Goal: Information Seeking & Learning: Find contact information

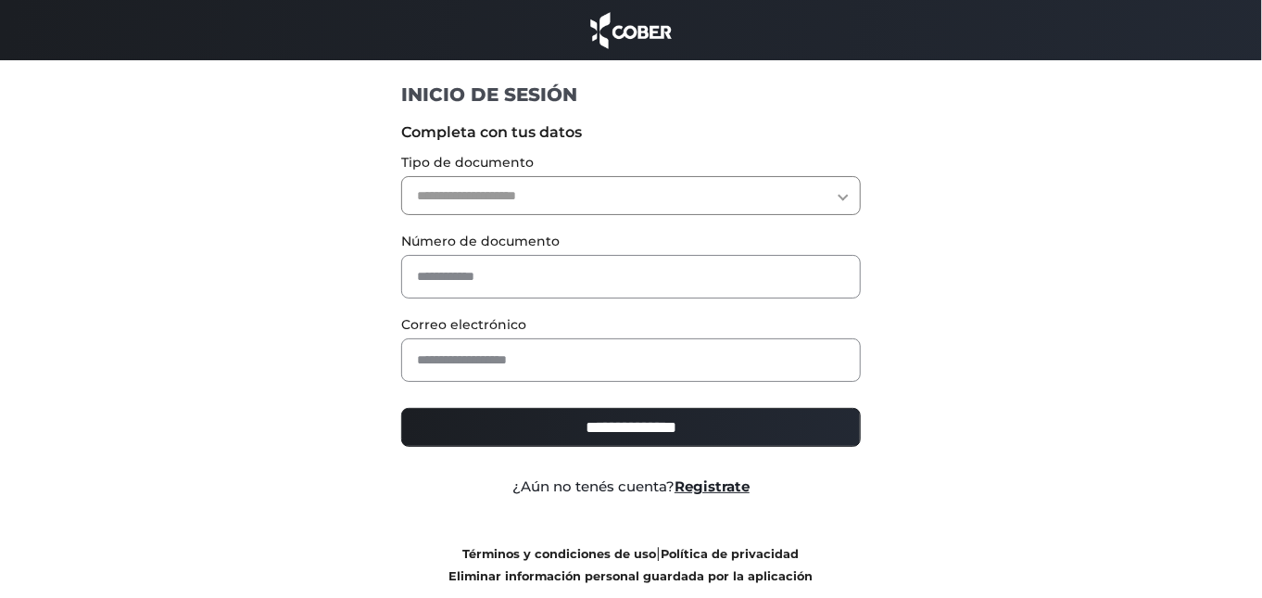
click at [689, 206] on select "**********" at bounding box center [631, 195] width 461 height 39
select select "***"
click at [401, 176] on select "**********" at bounding box center [631, 195] width 461 height 39
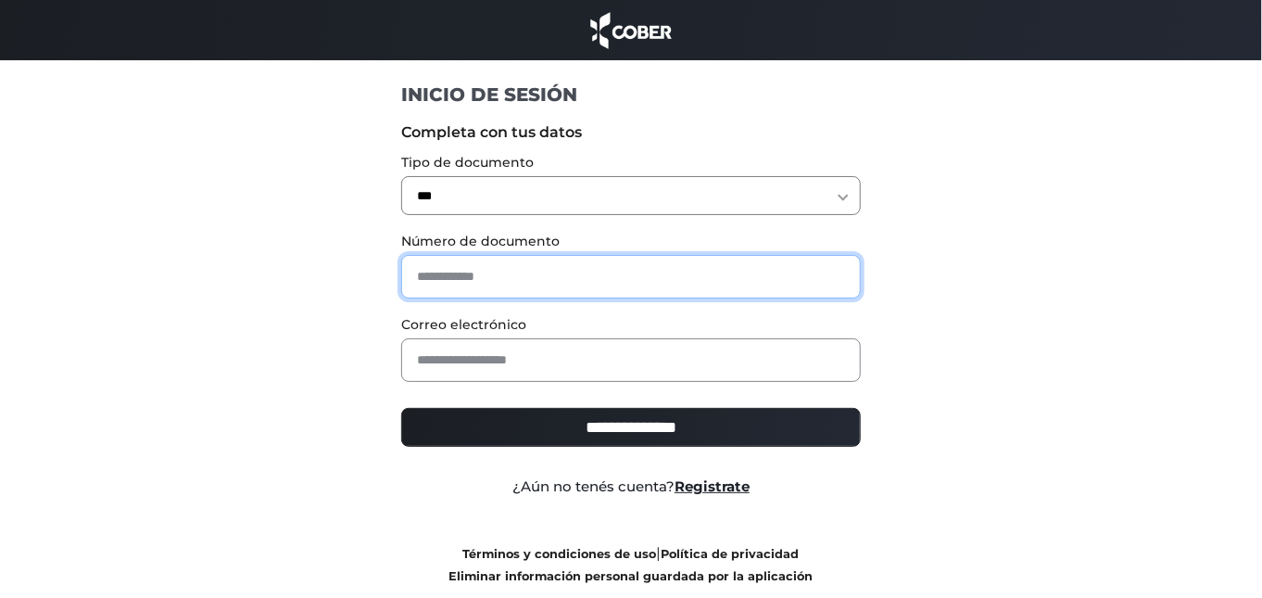
click at [475, 279] on input "text" at bounding box center [631, 277] width 461 height 44
type input "********"
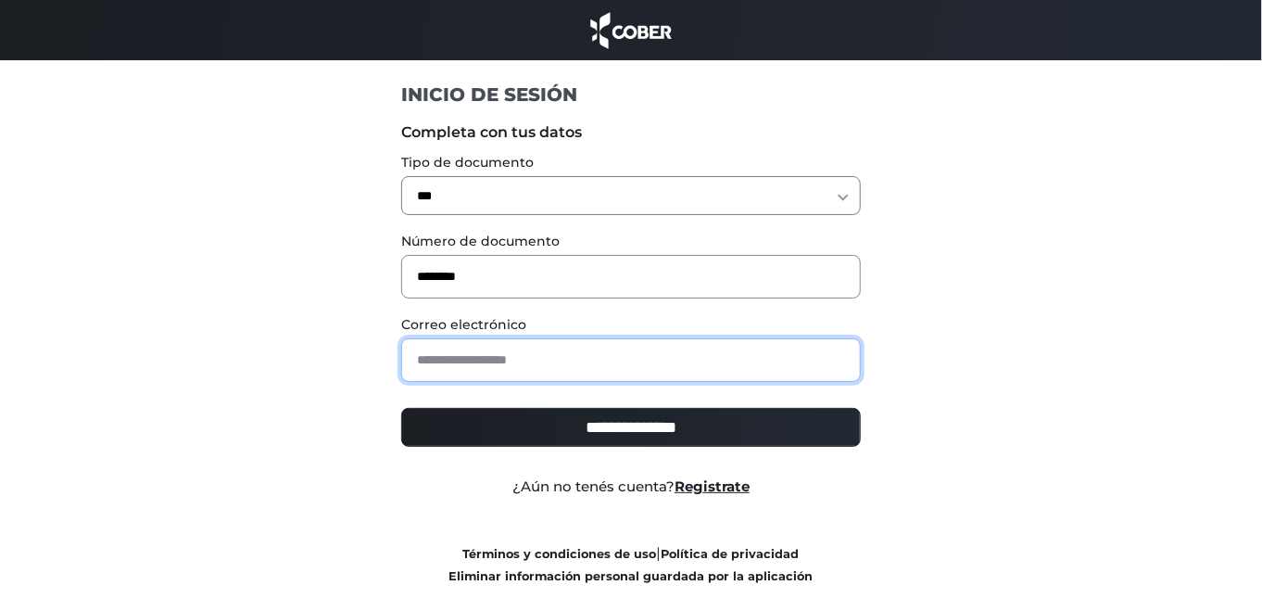
click at [530, 366] on input "email" at bounding box center [631, 360] width 461 height 44
type input "**********"
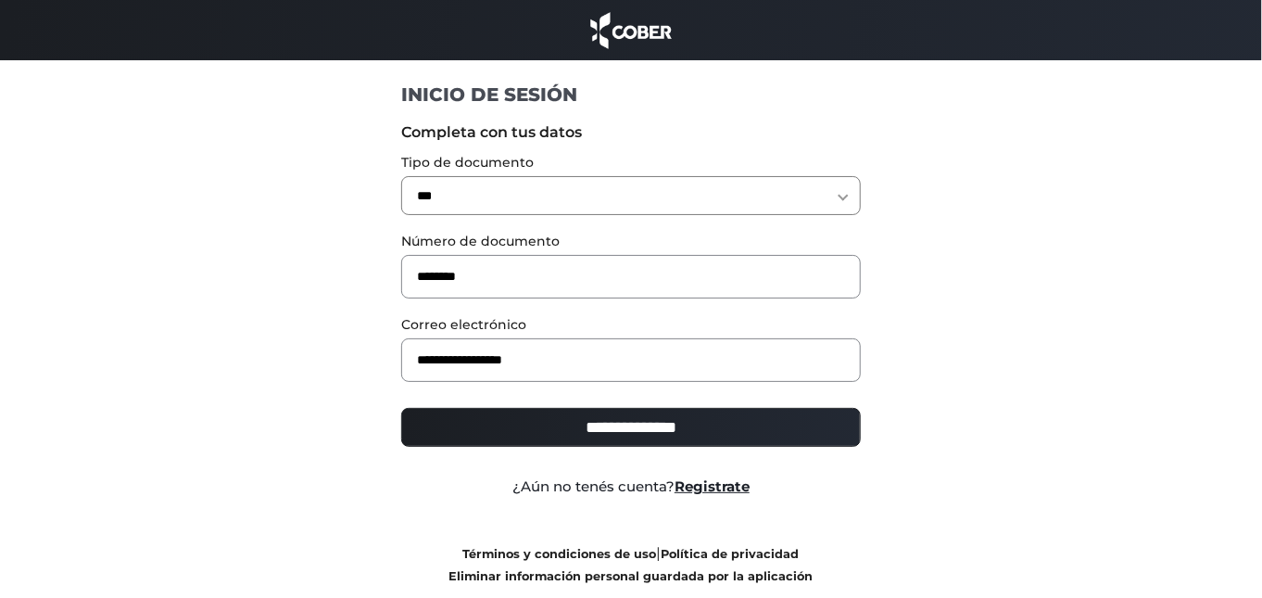
click at [573, 427] on input "**********" at bounding box center [631, 427] width 461 height 39
type input "**********"
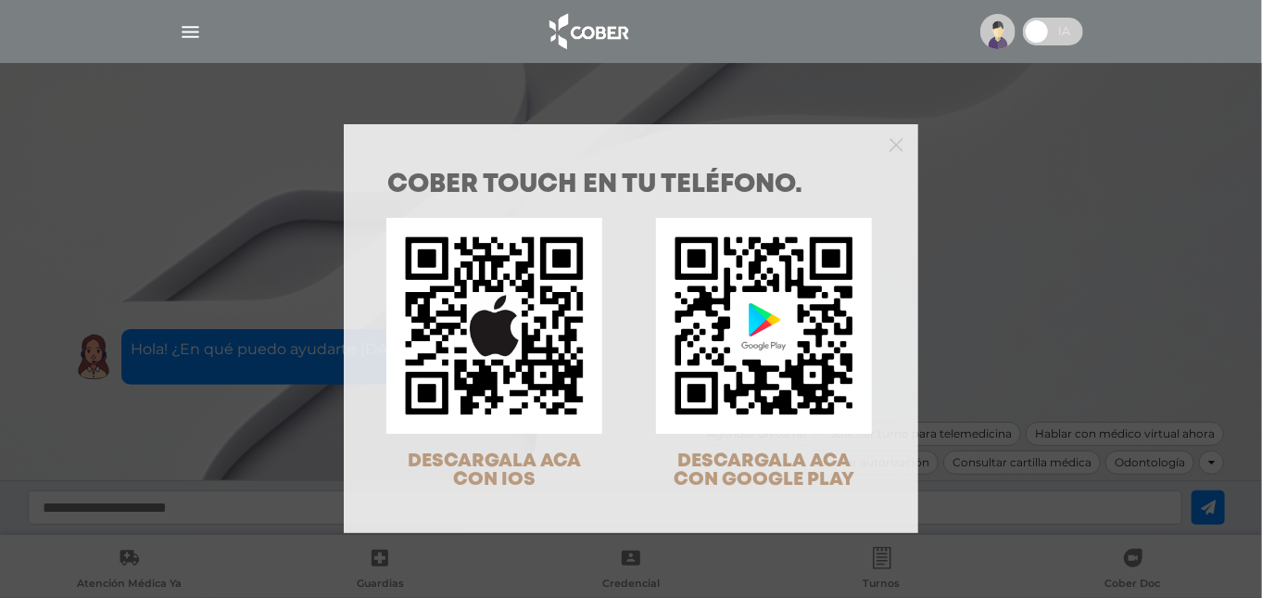
click at [955, 140] on div "COBER TOUCH en tu teléfono. DESCARGALA ACA CON IOS DESCARGALA ACA CON GOOGLE PL…" at bounding box center [631, 299] width 1262 height 598
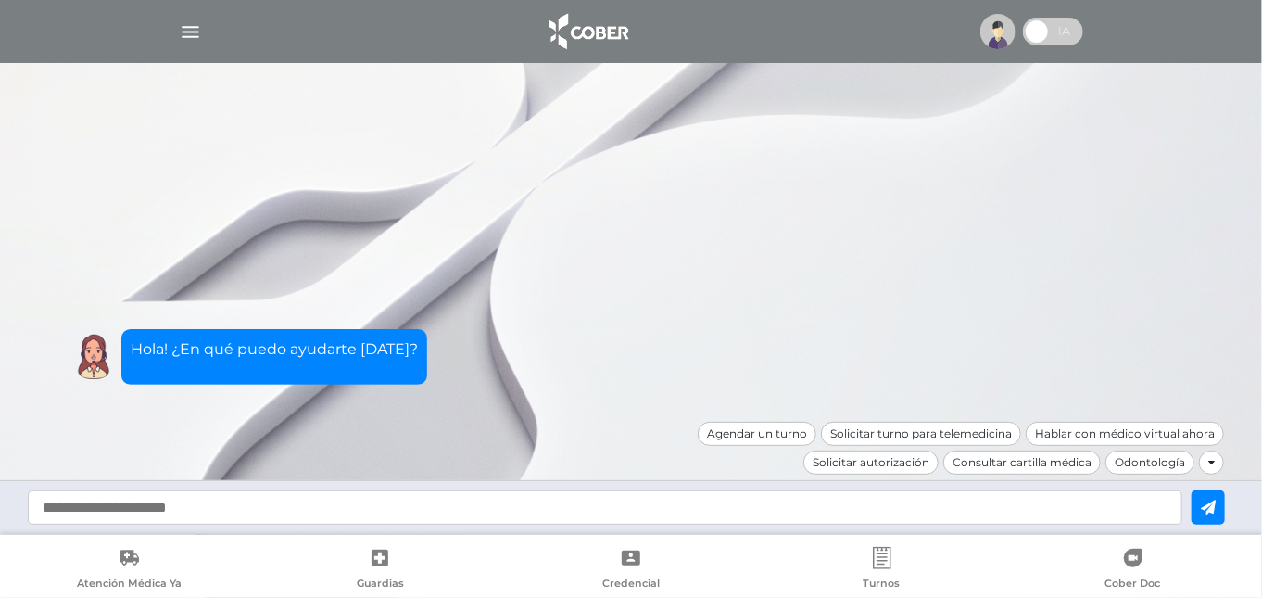
click at [175, 31] on div at bounding box center [631, 31] width 949 height 44
click at [184, 32] on img "button" at bounding box center [190, 31] width 23 height 23
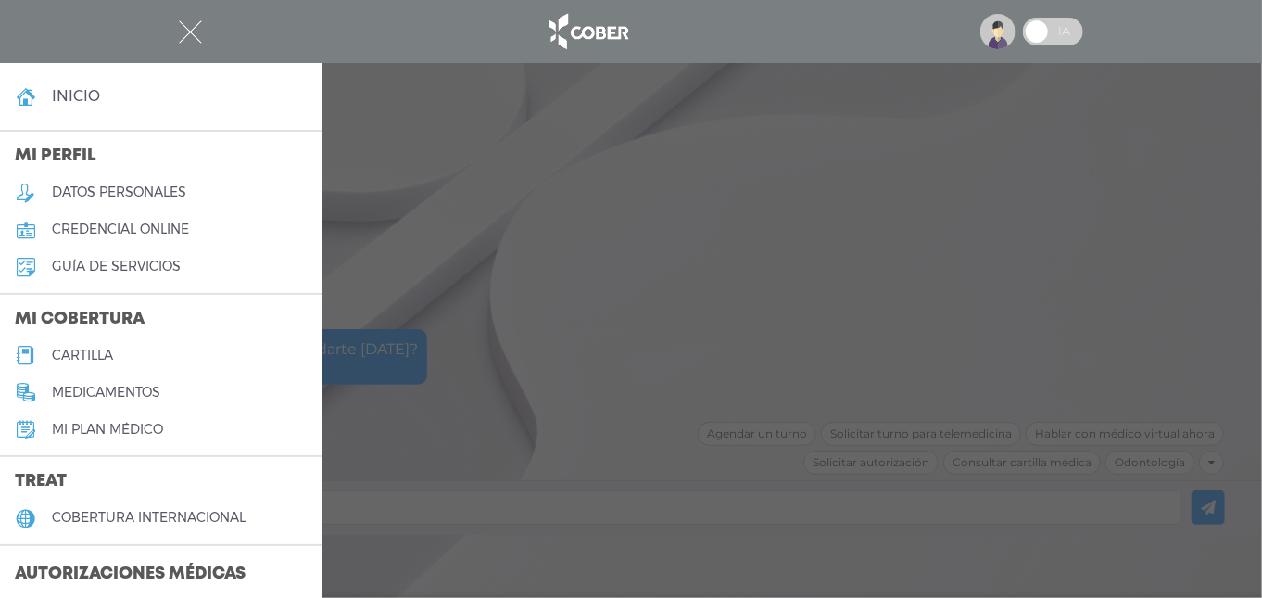
click at [160, 355] on link "cartilla" at bounding box center [161, 354] width 323 height 37
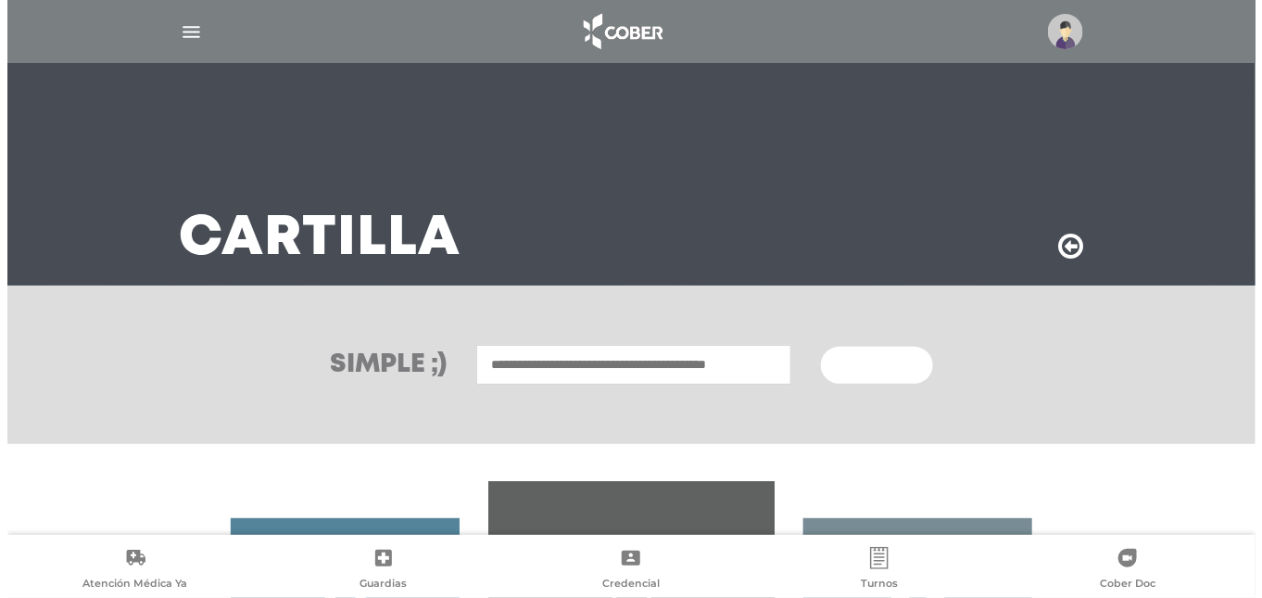
scroll to position [309, 0]
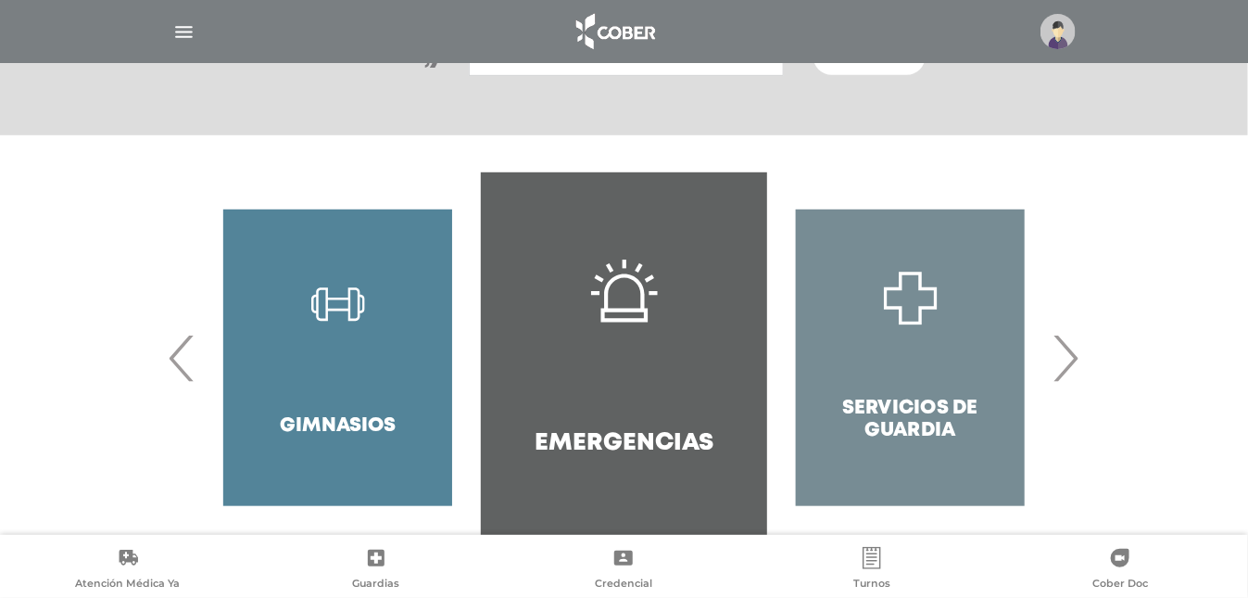
click at [1057, 369] on span "›" at bounding box center [1066, 358] width 36 height 100
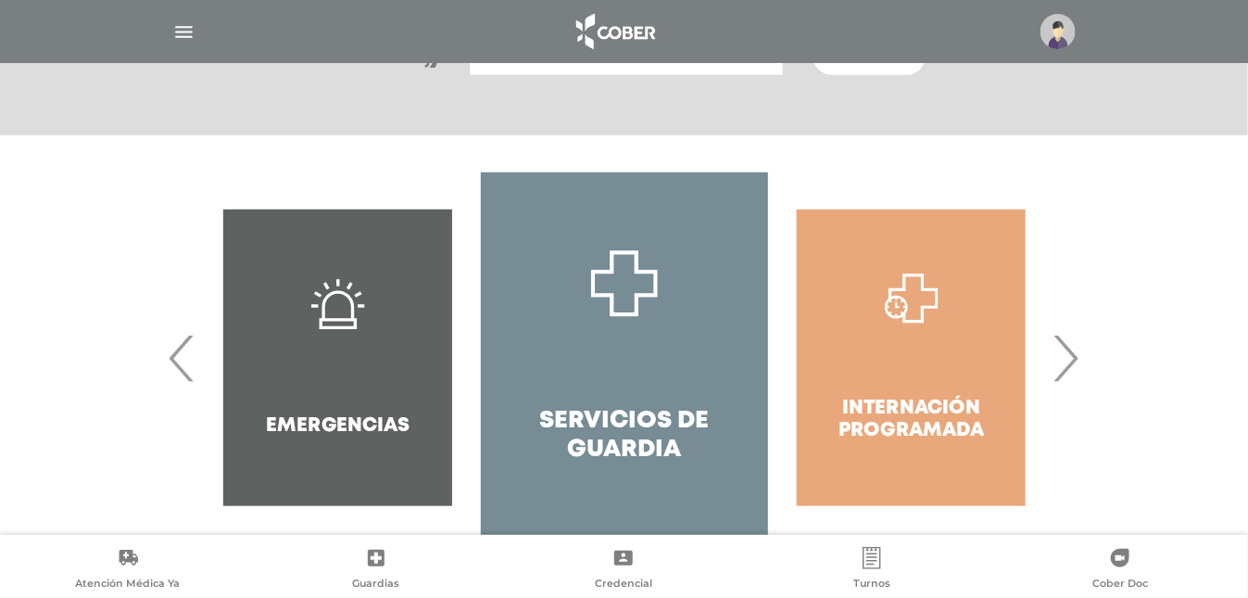
click at [1057, 369] on span "›" at bounding box center [1066, 358] width 36 height 100
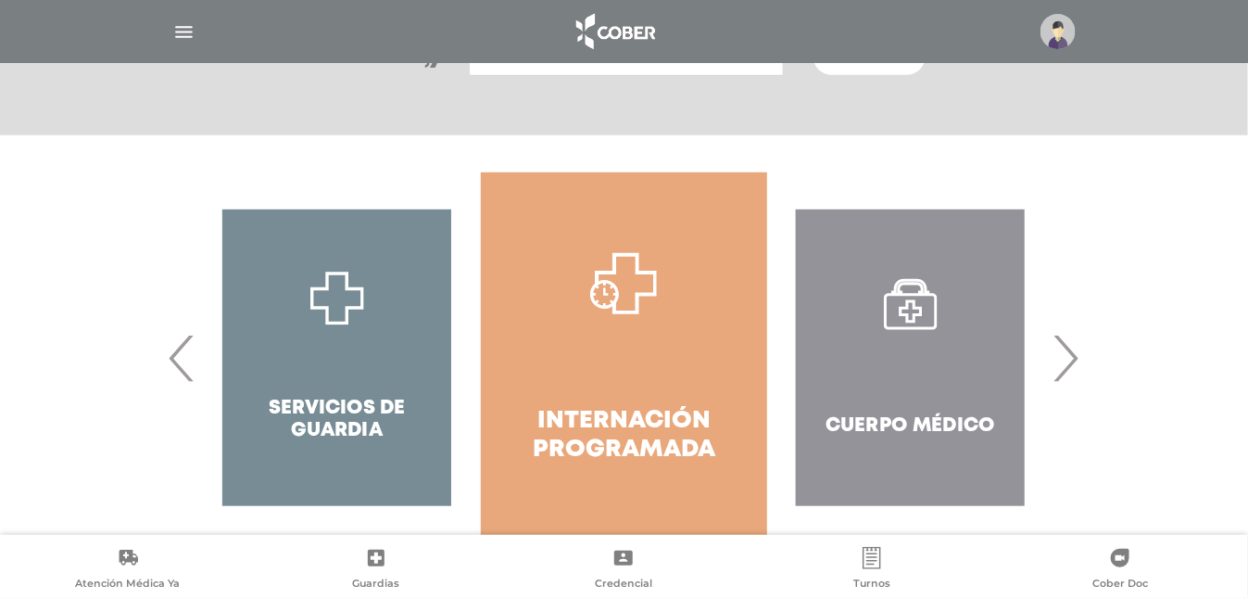
click at [170, 349] on span "‹" at bounding box center [183, 358] width 36 height 100
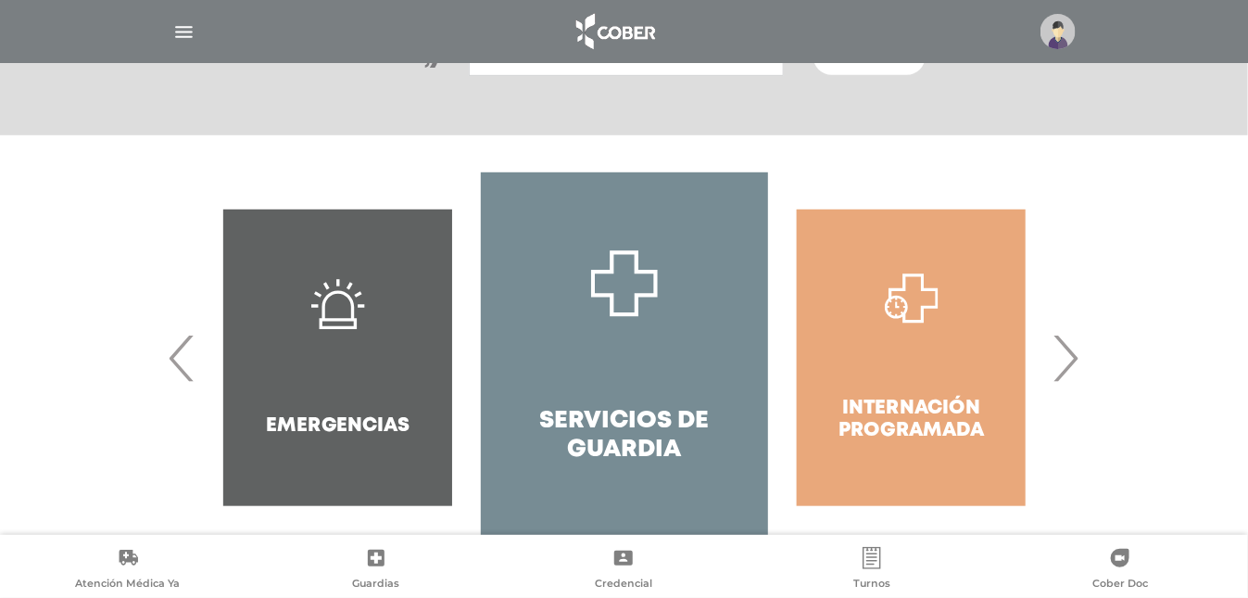
click at [170, 349] on span "‹" at bounding box center [183, 358] width 36 height 100
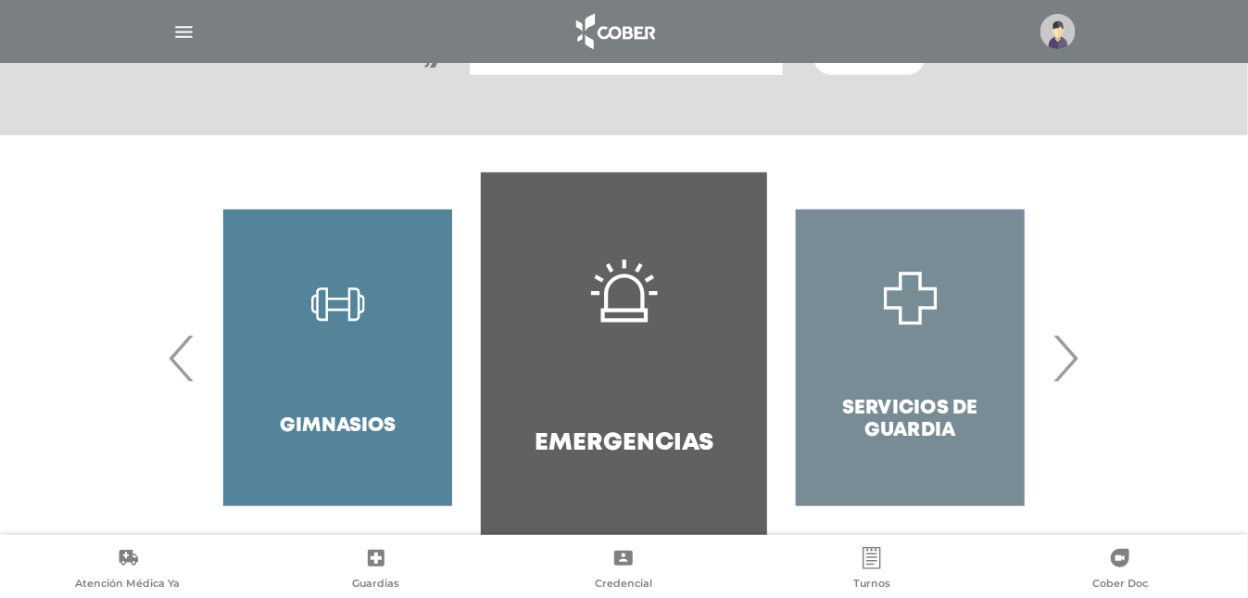
click at [195, 31] on img "button" at bounding box center [183, 31] width 23 height 23
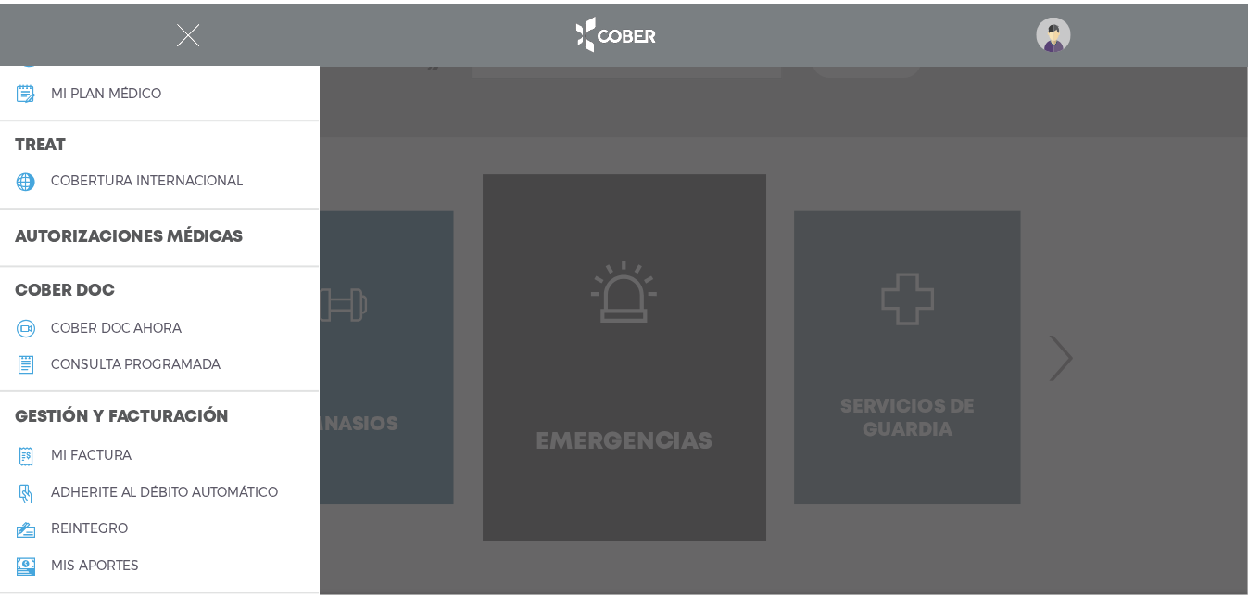
scroll to position [0, 0]
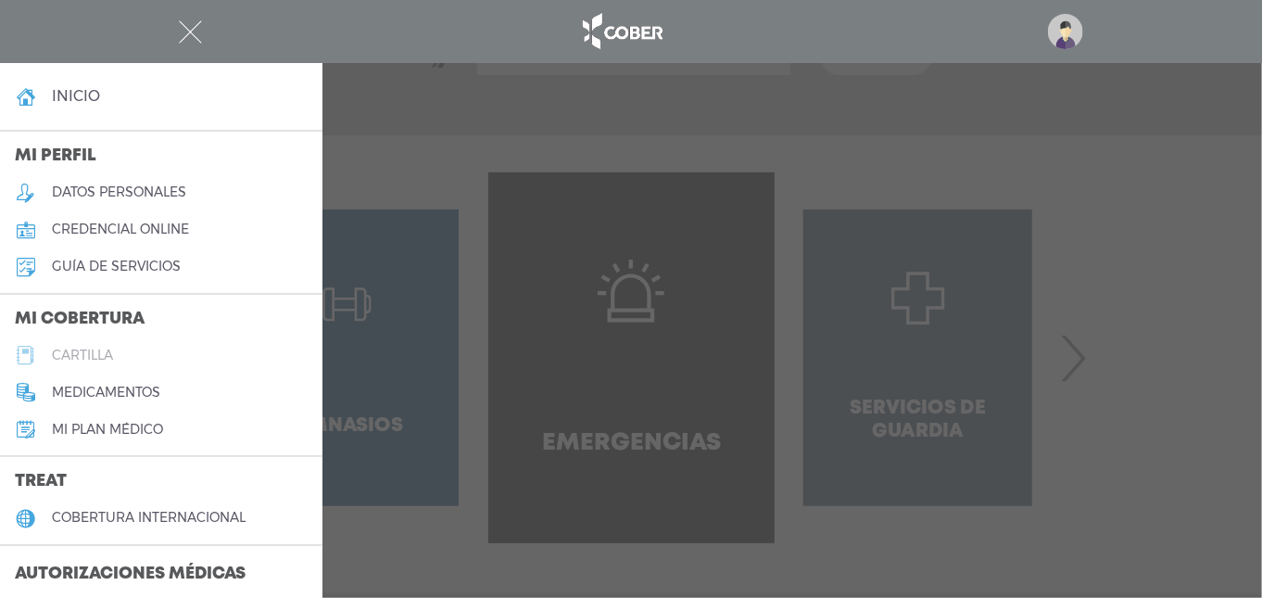
click at [115, 348] on link "cartilla" at bounding box center [161, 354] width 323 height 37
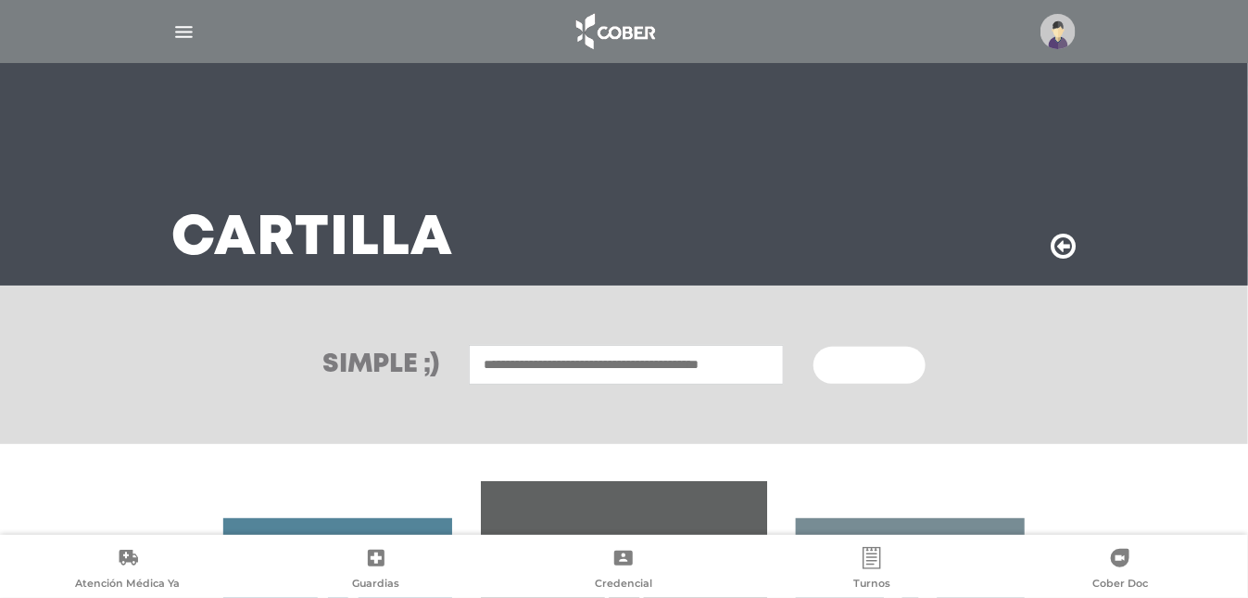
click at [741, 365] on input "text" at bounding box center [626, 365] width 315 height 40
click at [832, 359] on button "Buscar" at bounding box center [869, 365] width 111 height 37
click at [685, 369] on input "text" at bounding box center [626, 365] width 315 height 40
type input "**********"
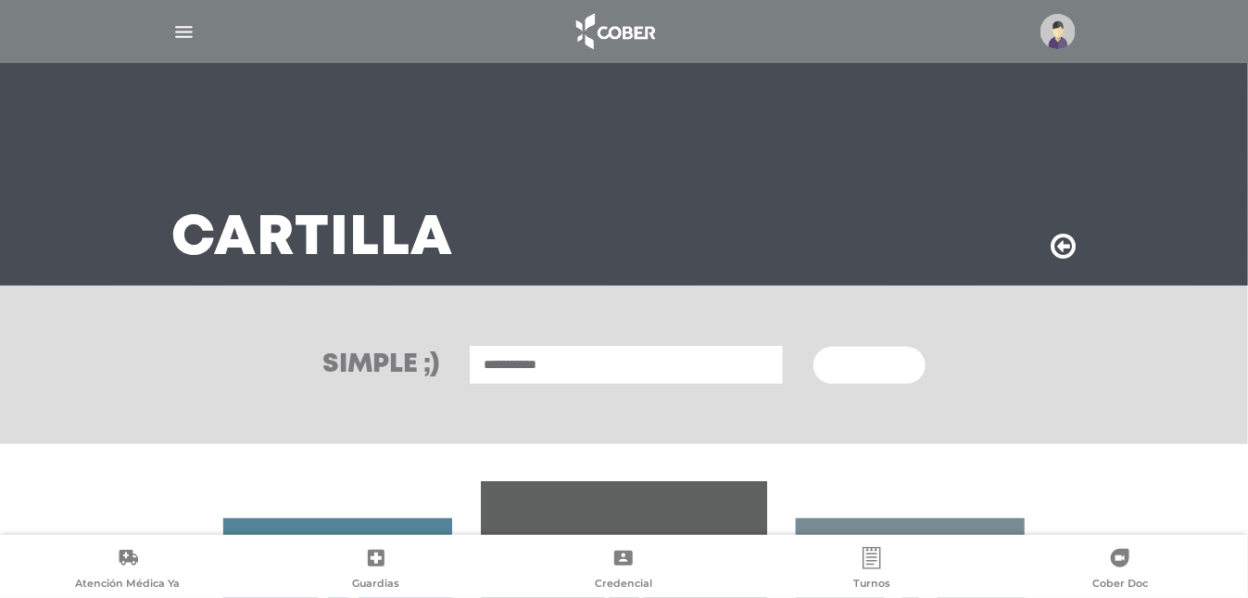
click at [814, 347] on button "Buscar" at bounding box center [869, 365] width 111 height 37
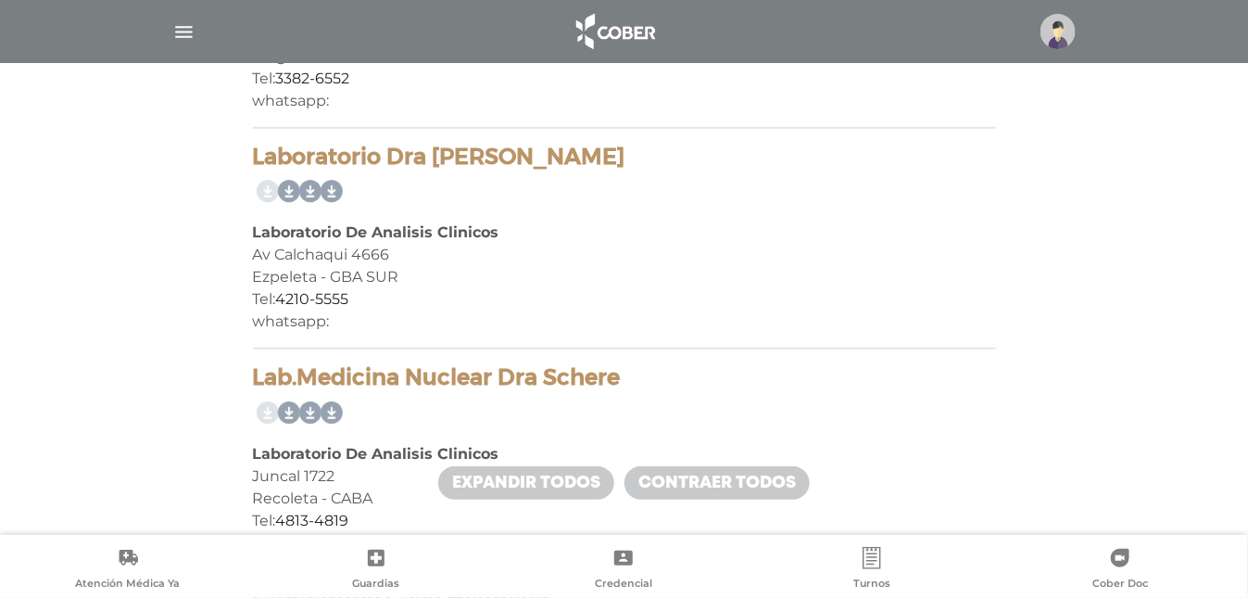
scroll to position [5561, 0]
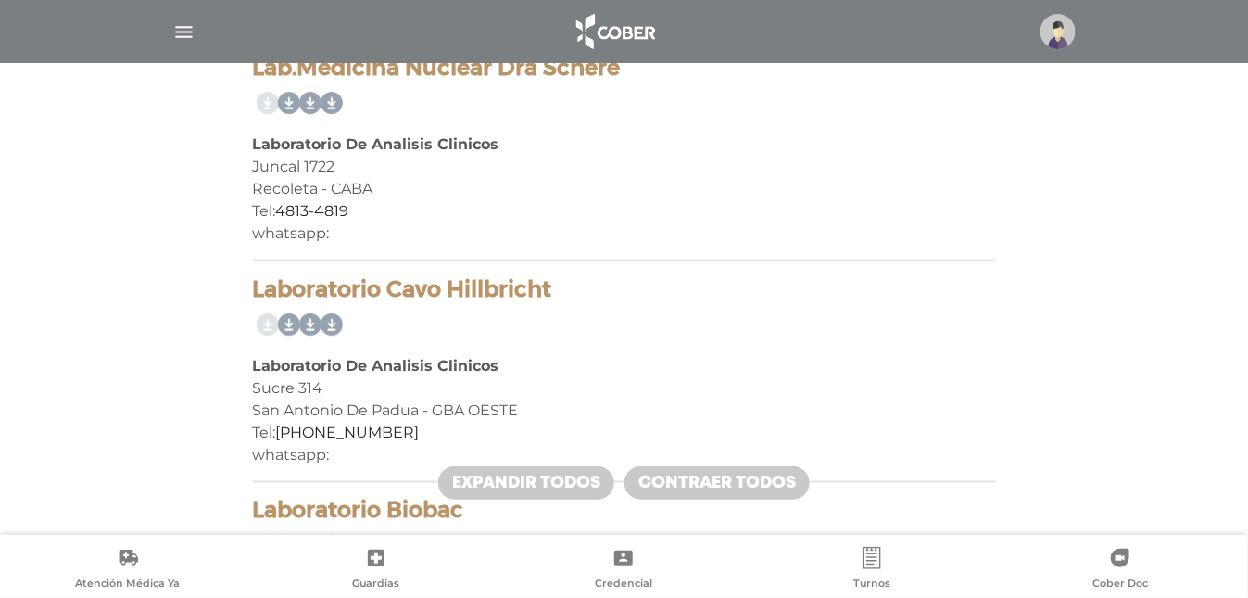
click at [431, 222] on div "whatsapp:" at bounding box center [624, 233] width 743 height 22
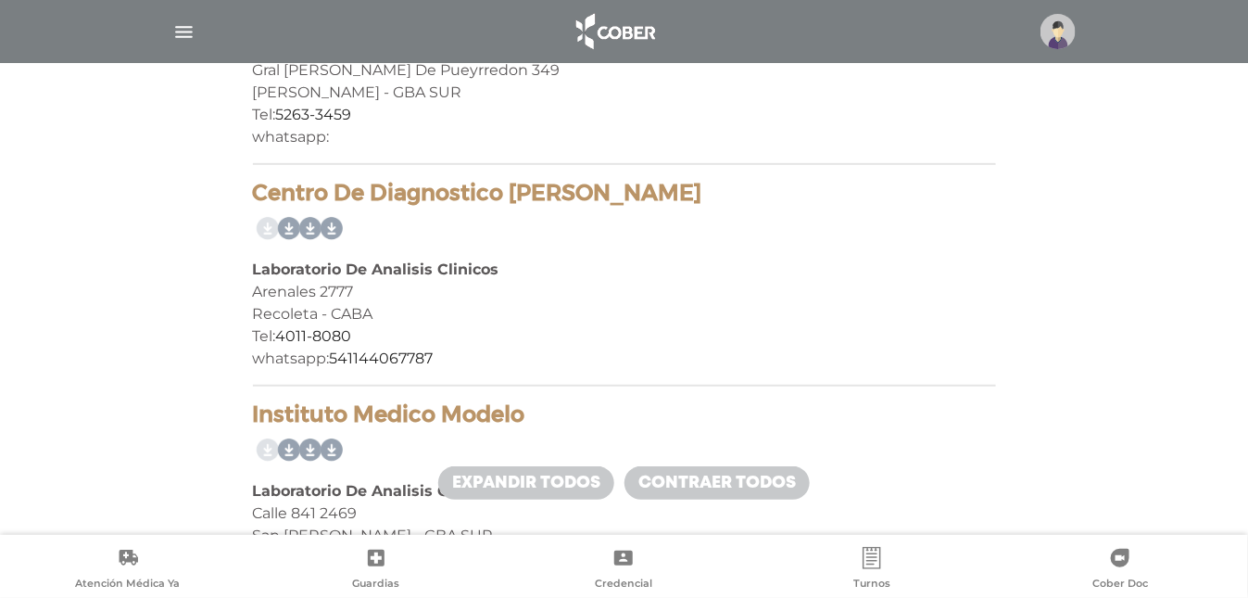
scroll to position [9866, 0]
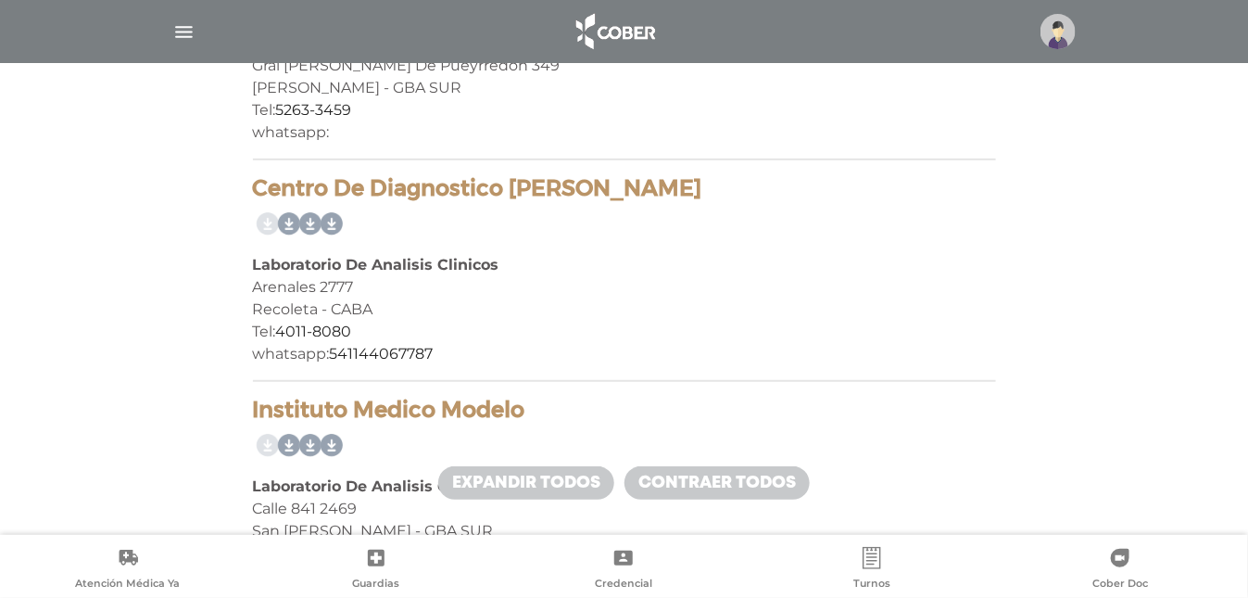
click at [464, 298] on div "Recoleta - CABA" at bounding box center [624, 309] width 743 height 22
click at [635, 254] on div "Laboratorio De Analisis Clinicos" at bounding box center [624, 265] width 743 height 22
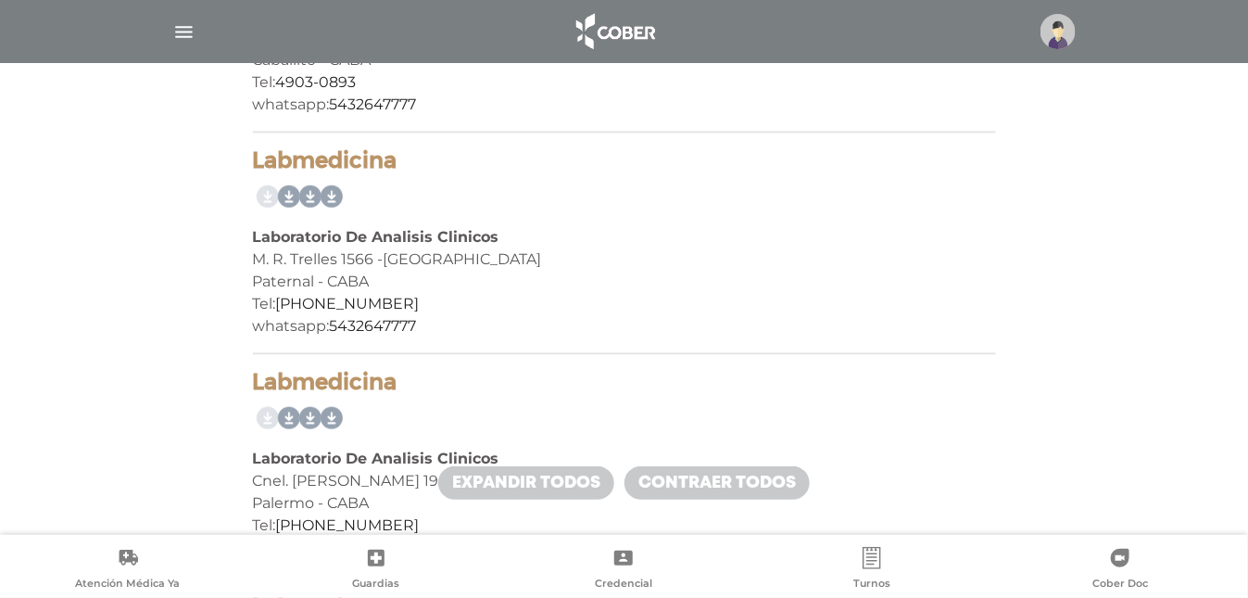
scroll to position [13216, 0]
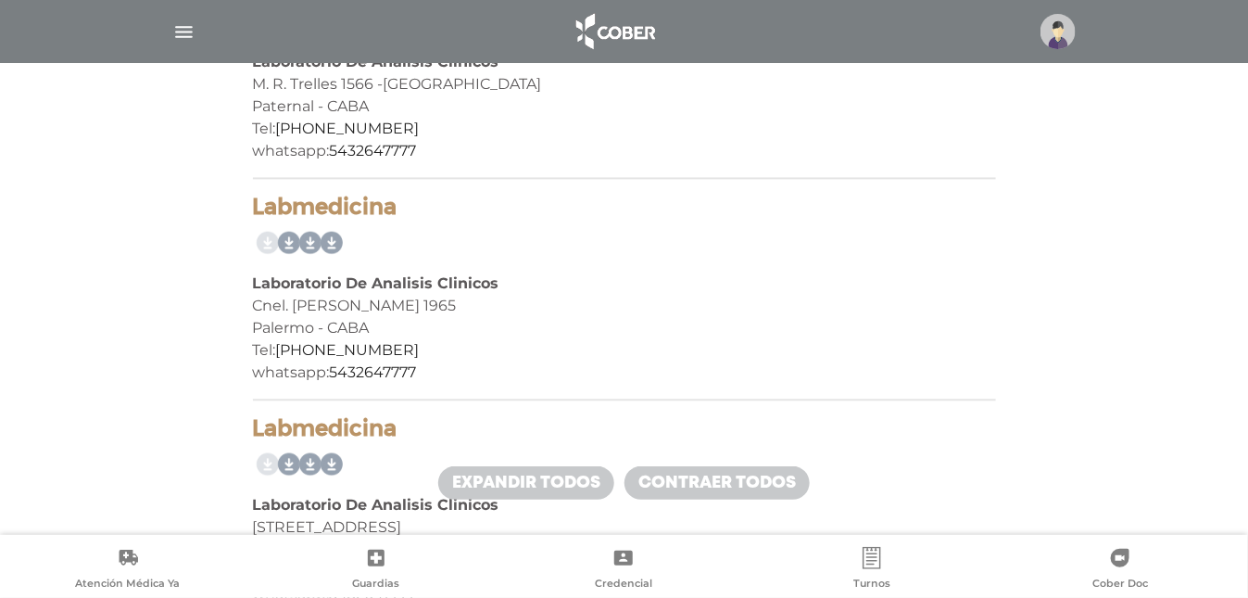
scroll to position [13363, 0]
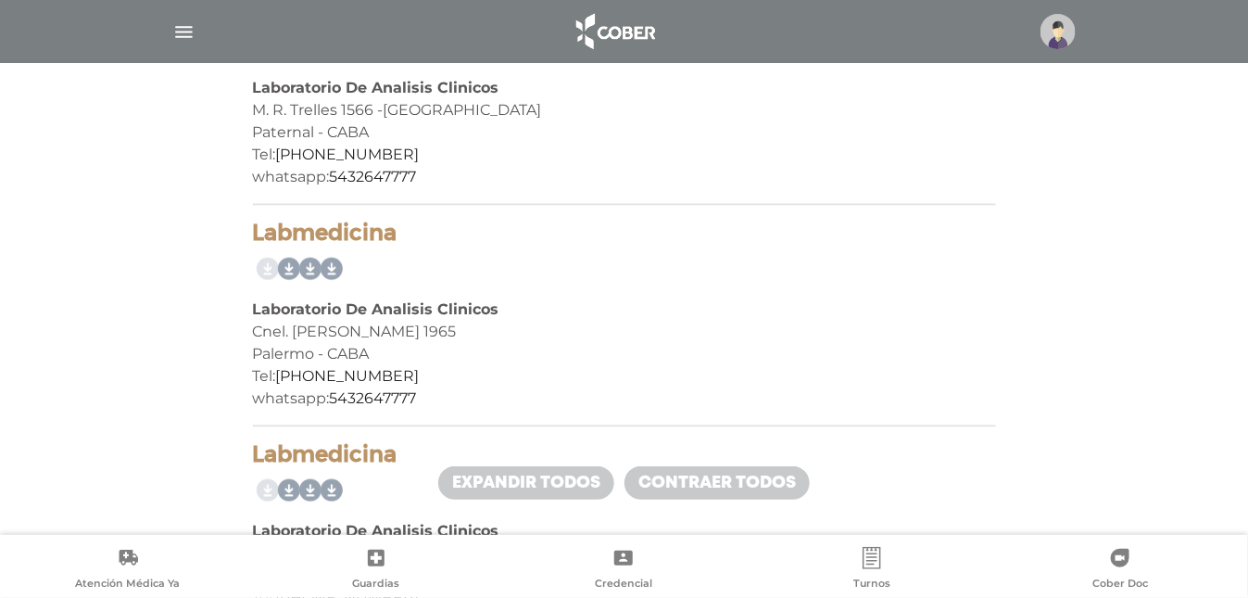
click at [395, 300] on b "Laboratorio De Analisis Clinicos" at bounding box center [376, 309] width 247 height 18
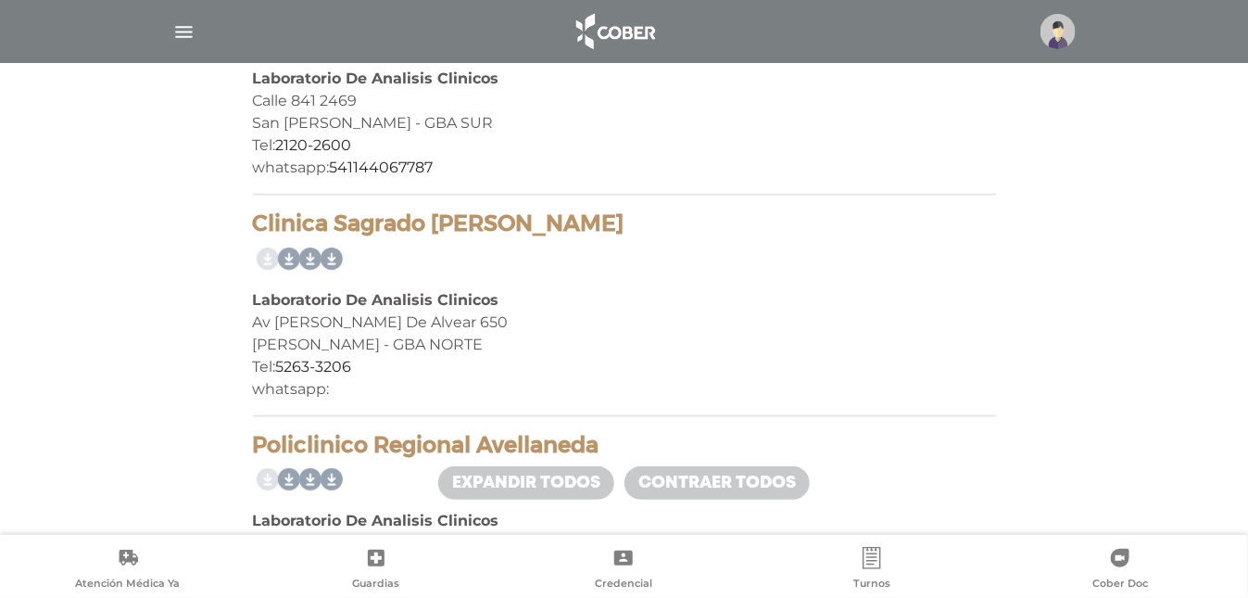
scroll to position [9966, 0]
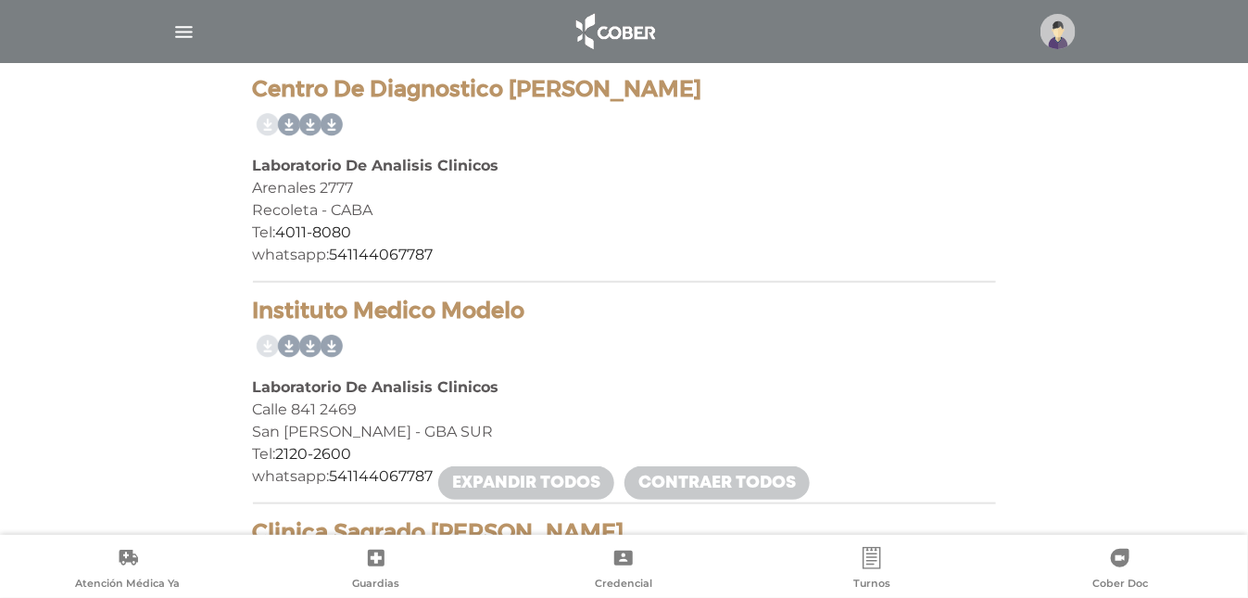
click at [341, 177] on div "Arenales 2777" at bounding box center [624, 188] width 743 height 22
click at [777, 244] on div "whatsapp: [PHONE_NUMBER]" at bounding box center [624, 255] width 743 height 22
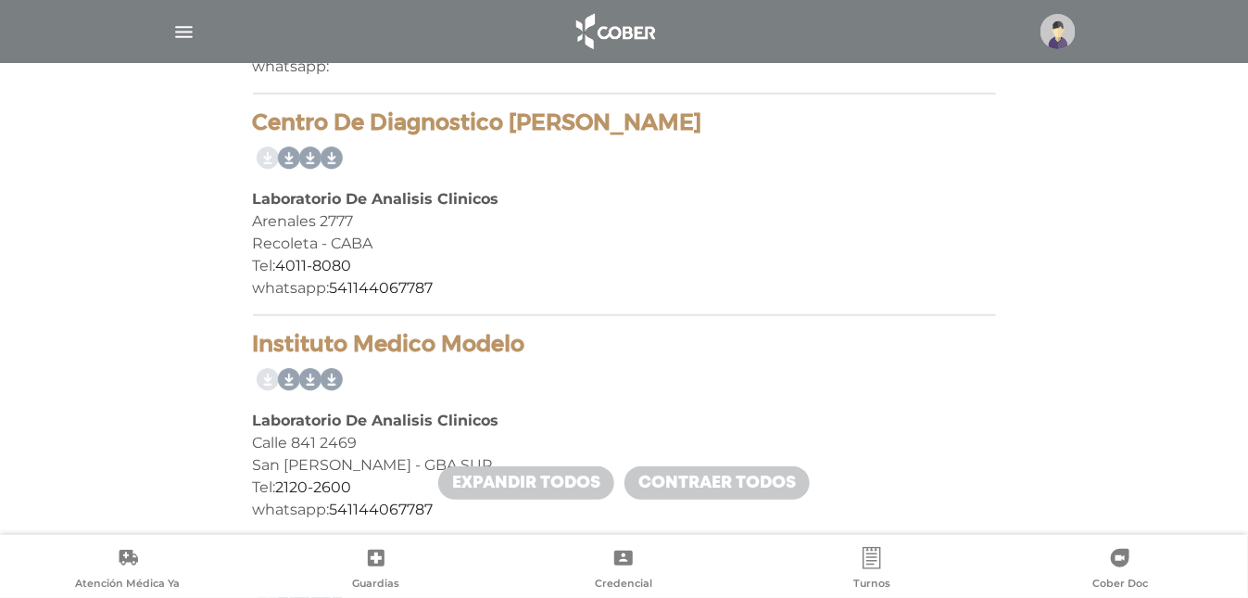
scroll to position [9928, 0]
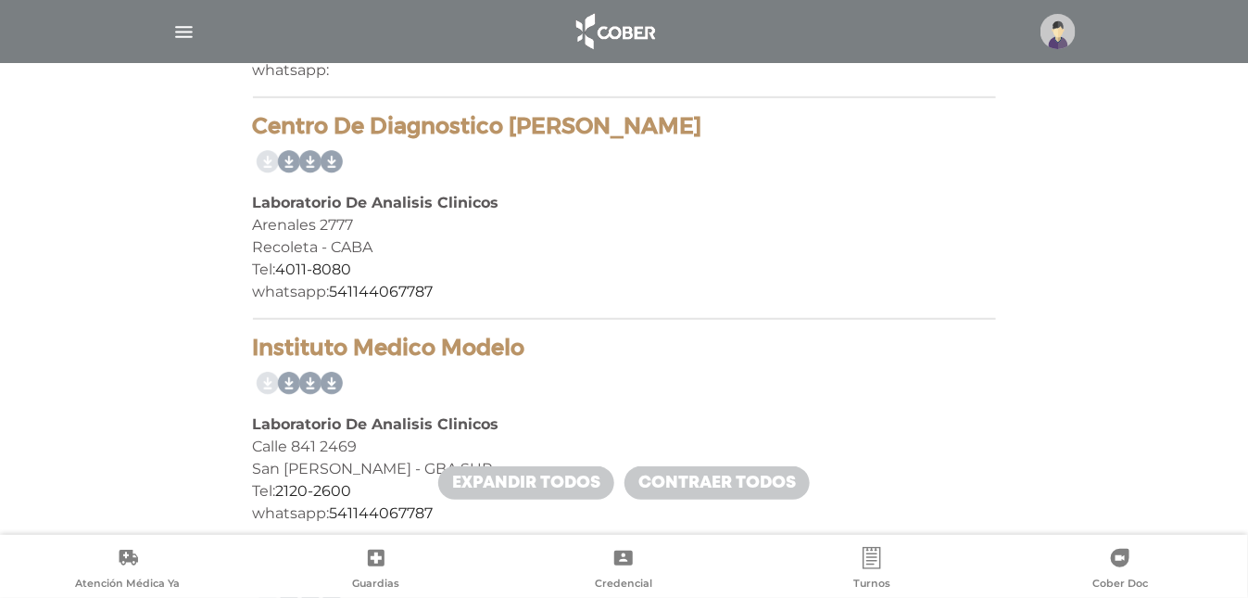
click at [415, 164] on div "Centro De Diagnostico [PERSON_NAME] Laboratorio De Analisis Clinicos Arenales 2…" at bounding box center [624, 216] width 743 height 207
click at [415, 167] on div "Centro De Diagnostico [PERSON_NAME] Laboratorio De Analisis Clinicos Arenales 2…" at bounding box center [624, 216] width 743 height 207
click at [413, 194] on b "Laboratorio De Analisis Clinicos" at bounding box center [376, 203] width 247 height 18
